Goal: Task Accomplishment & Management: Manage account settings

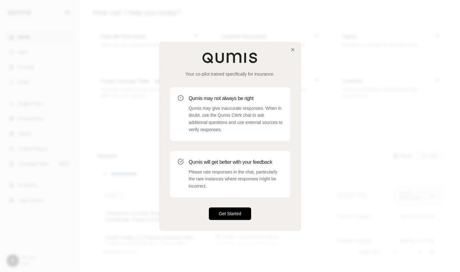
click at [223, 218] on button "Get Started" at bounding box center [230, 213] width 43 height 13
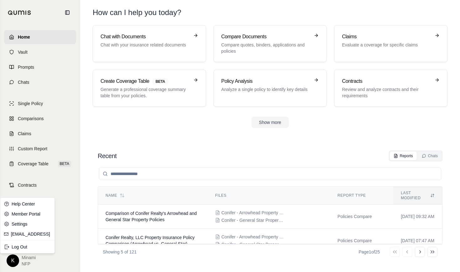
click at [13, 260] on html "Home Vault Prompts Chats Single Policy Comparisons Claims Custom Report Coverag…" at bounding box center [230, 136] width 460 height 272
click at [22, 214] on link "Member Portal" at bounding box center [28, 214] width 52 height 10
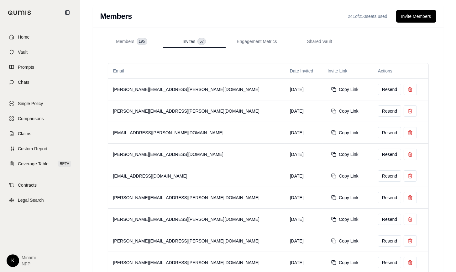
click at [189, 42] on span "Invites" at bounding box center [189, 41] width 13 height 6
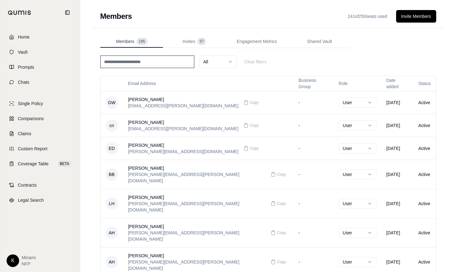
click at [126, 41] on span "Members" at bounding box center [125, 41] width 18 height 6
click at [127, 58] on input at bounding box center [147, 61] width 94 height 13
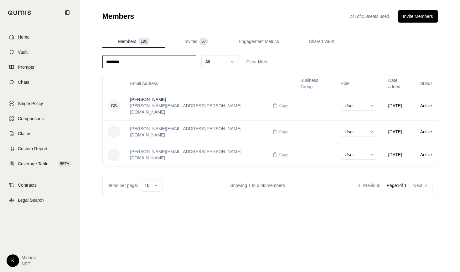
type input "*********"
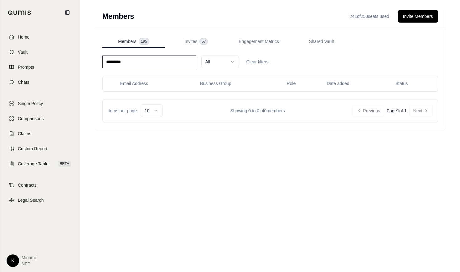
drag, startPoint x: 145, startPoint y: 63, endPoint x: 79, endPoint y: 62, distance: 66.1
click at [79, 62] on div "Home Vault Prompts Chats Single Policy Comparisons Claims Custom Report Coverag…" at bounding box center [230, 136] width 460 height 272
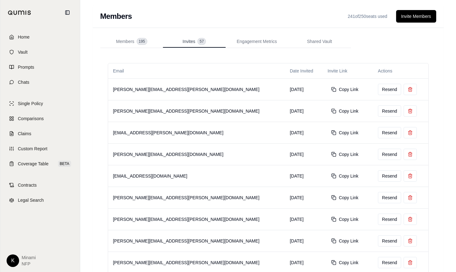
click at [190, 44] on button "Invites 57" at bounding box center [194, 41] width 63 height 13
